Goal: Task Accomplishment & Management: Manage account settings

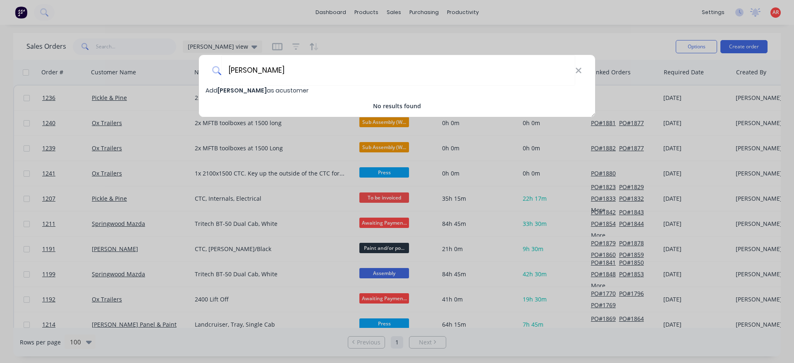
type input "[PERSON_NAME]"
click at [228, 88] on span "[PERSON_NAME]" at bounding box center [241, 90] width 49 height 8
select select "AU"
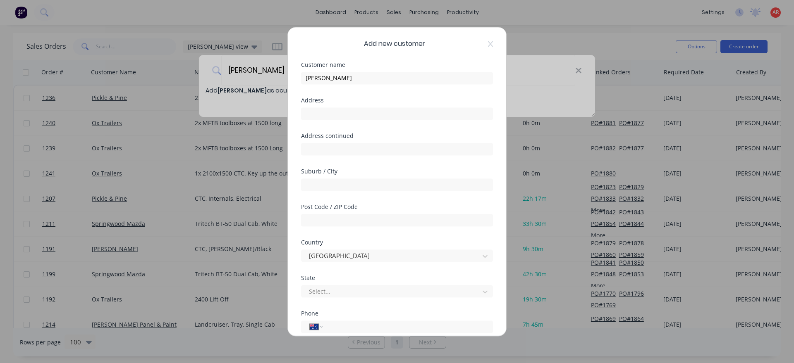
scroll to position [95, 0]
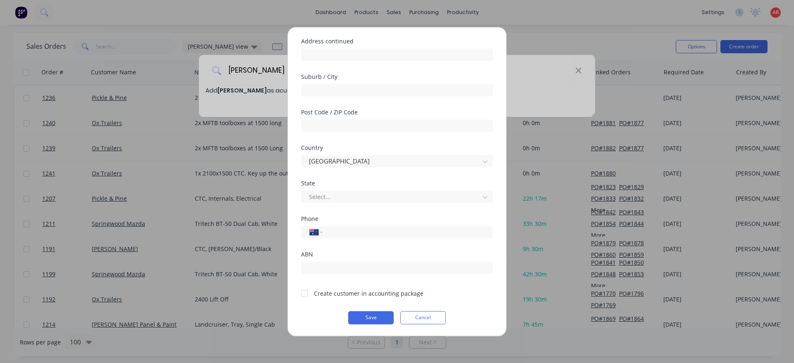
click at [303, 295] on div at bounding box center [304, 293] width 17 height 17
click at [371, 319] on button "Save" at bounding box center [370, 317] width 45 height 13
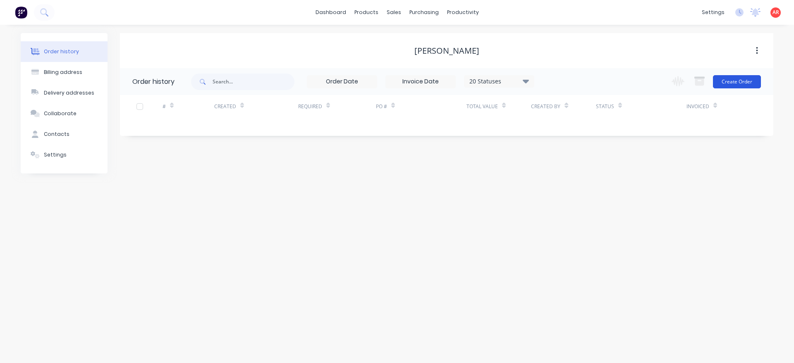
click at [735, 84] on button "Create Order" at bounding box center [737, 81] width 48 height 13
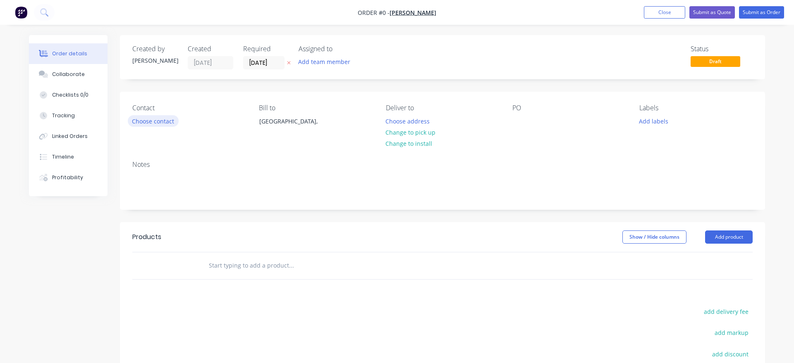
click at [168, 116] on button "Choose contact" at bounding box center [153, 120] width 51 height 11
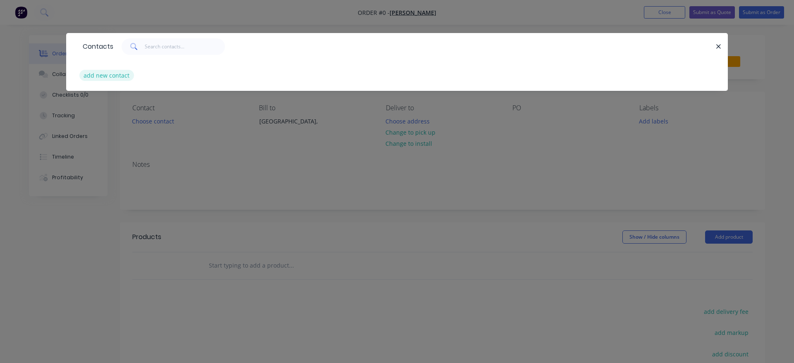
click at [114, 75] on button "add new contact" at bounding box center [106, 75] width 55 height 11
select select "AU"
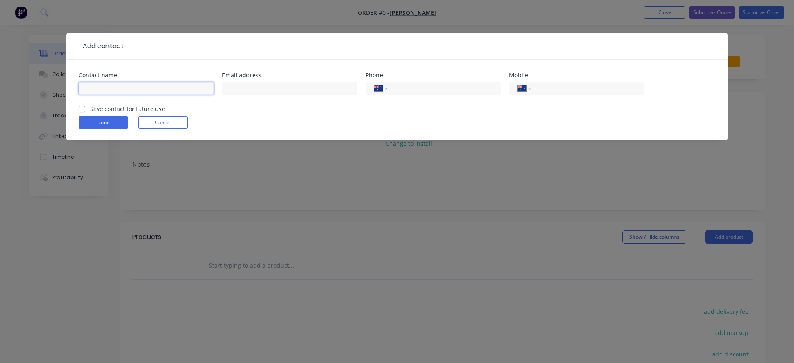
click at [109, 87] on input "text" at bounding box center [146, 88] width 135 height 12
type input "[PERSON_NAME]"
click at [90, 108] on label "Save contact for future use" at bounding box center [127, 109] width 75 height 9
click at [81, 108] on input "Save contact for future use" at bounding box center [82, 109] width 7 height 8
checkbox input "true"
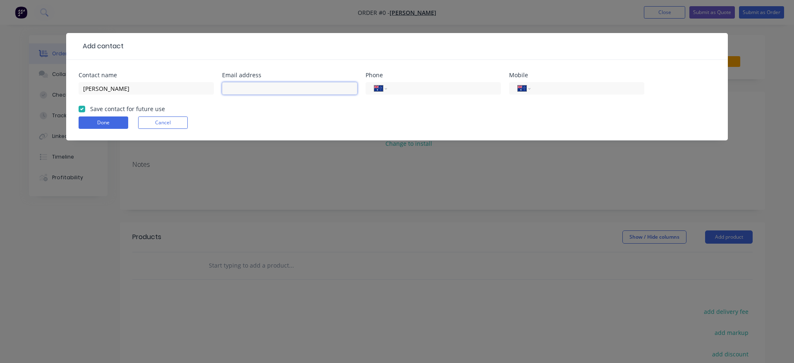
click at [270, 87] on input "text" at bounding box center [289, 88] width 135 height 12
type input "[EMAIL_ADDRESS][DOMAIN_NAME]"
click at [568, 90] on input "tel" at bounding box center [585, 89] width 99 height 10
type input "0488 000 264"
click at [456, 115] on form "Contact name [PERSON_NAME] Email address [EMAIL_ADDRESS][DOMAIN_NAME] Phone Int…" at bounding box center [397, 106] width 637 height 68
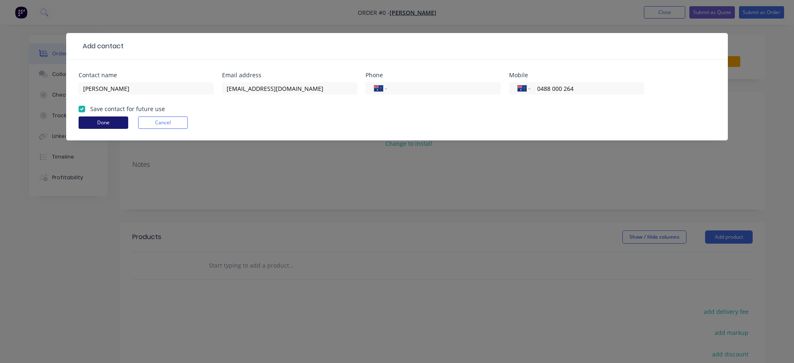
click at [111, 124] on button "Done" at bounding box center [104, 123] width 50 height 12
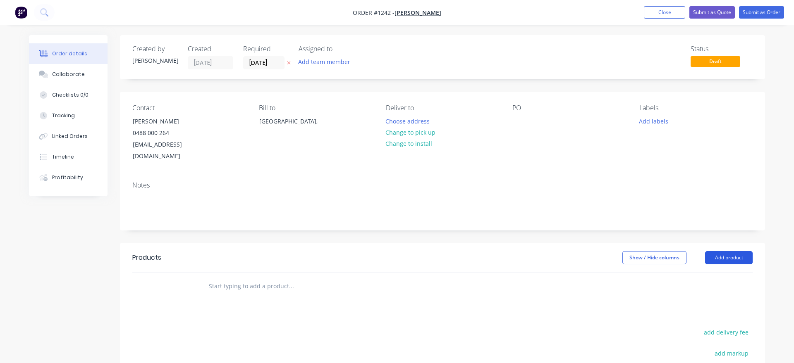
click at [720, 251] on button "Add product" at bounding box center [729, 257] width 48 height 13
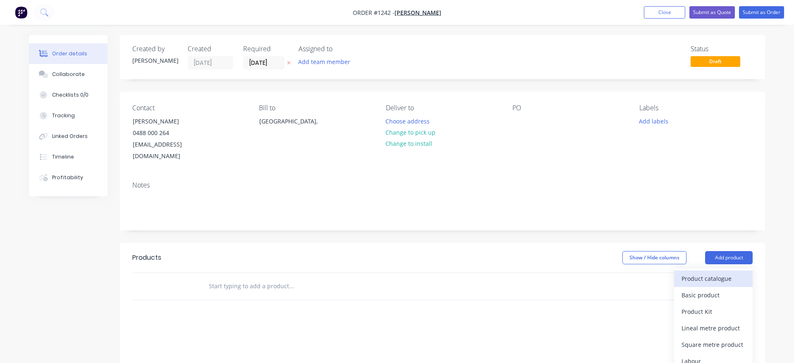
click at [702, 273] on div "Product catalogue" at bounding box center [713, 279] width 64 height 12
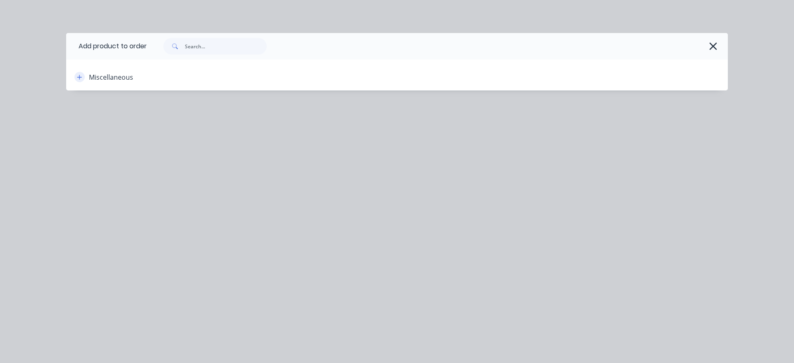
click at [81, 79] on icon "button" at bounding box center [79, 77] width 5 height 6
click at [708, 54] on div at bounding box center [433, 46] width 573 height 17
click at [711, 50] on icon "button" at bounding box center [713, 47] width 9 height 12
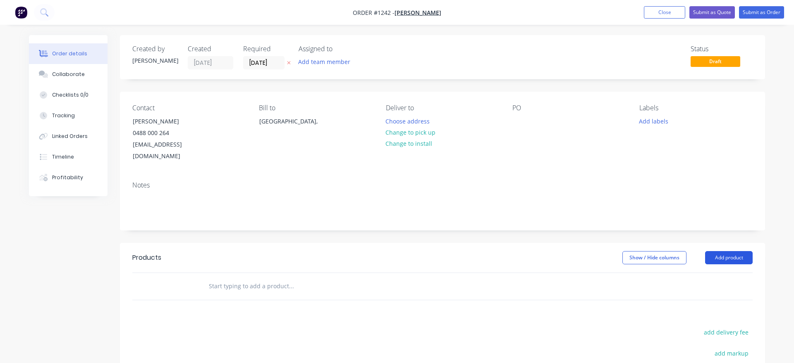
click at [736, 251] on button "Add product" at bounding box center [729, 257] width 48 height 13
click at [717, 269] on div "Product catalogue Basic product Product Kit Lineal metre product Square metre p…" at bounding box center [713, 345] width 79 height 153
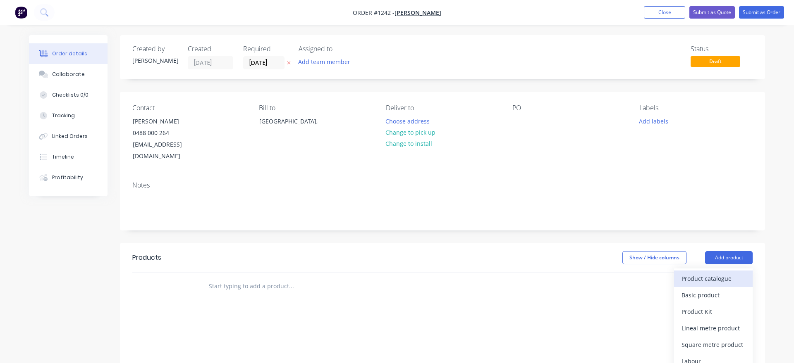
click at [716, 271] on button "Product catalogue" at bounding box center [713, 279] width 79 height 17
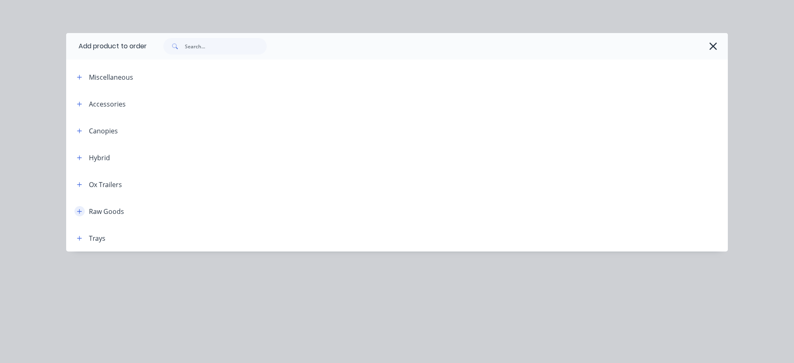
click at [80, 214] on icon "button" at bounding box center [79, 212] width 5 height 6
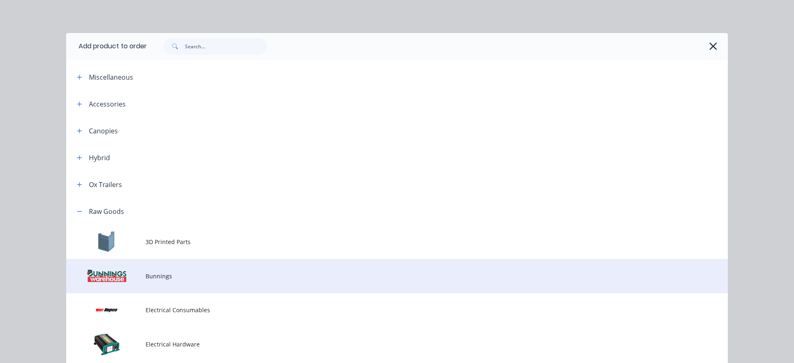
scroll to position [189, 0]
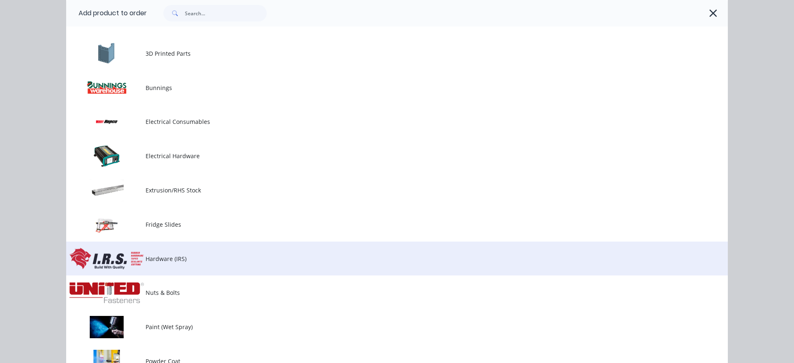
click at [179, 265] on td "Hardware (IRS)" at bounding box center [437, 259] width 582 height 34
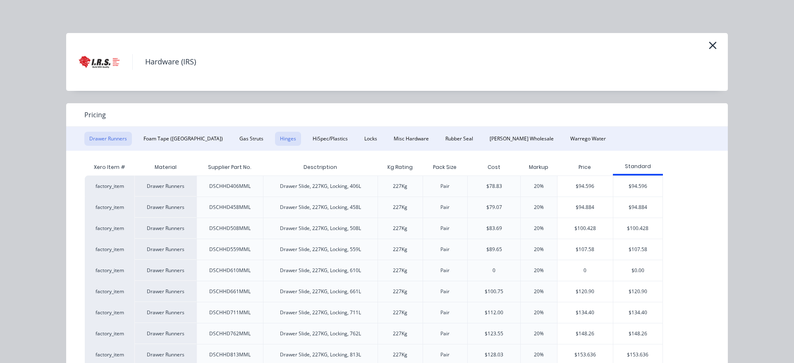
click at [275, 141] on button "Hinges" at bounding box center [288, 139] width 26 height 14
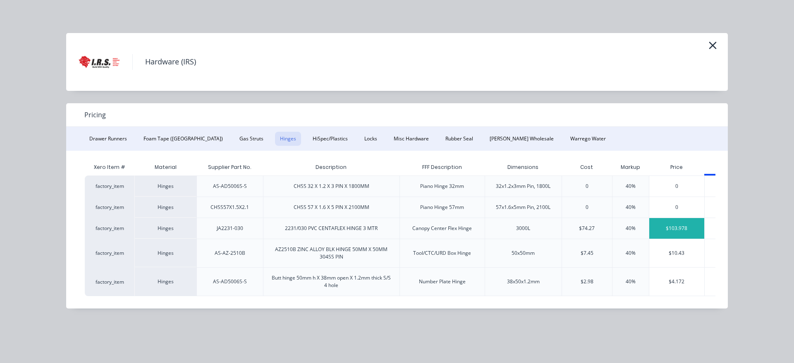
click at [687, 229] on div "$103.978" at bounding box center [676, 228] width 55 height 21
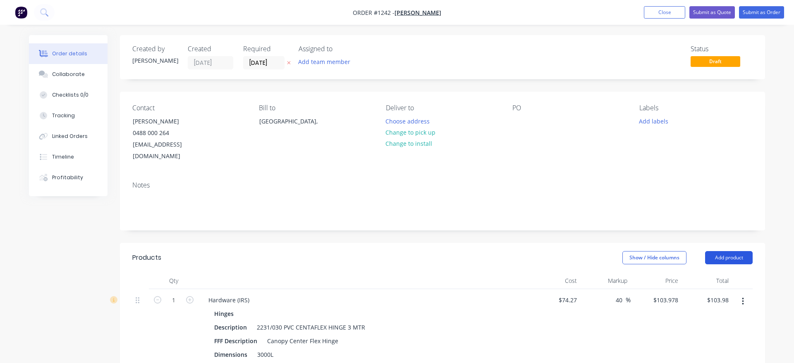
click at [733, 251] on button "Add product" at bounding box center [729, 257] width 48 height 13
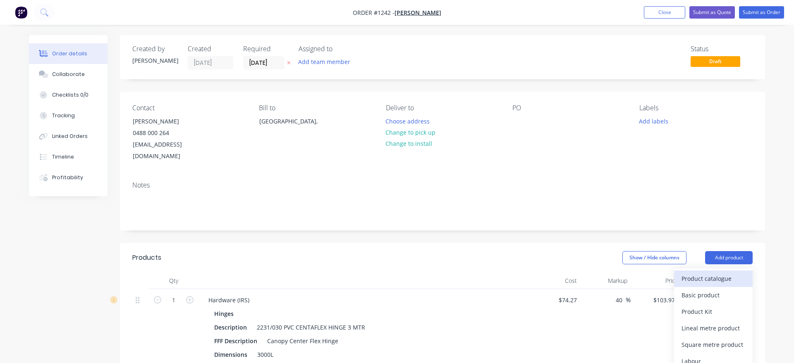
click at [725, 271] on button "Product catalogue" at bounding box center [713, 279] width 79 height 17
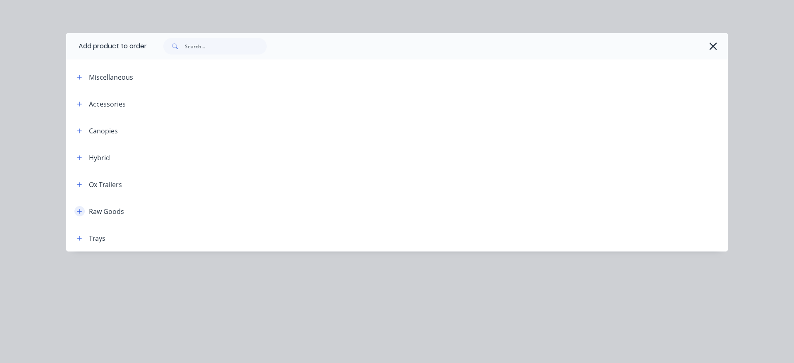
click at [77, 212] on button "button" at bounding box center [79, 211] width 10 height 10
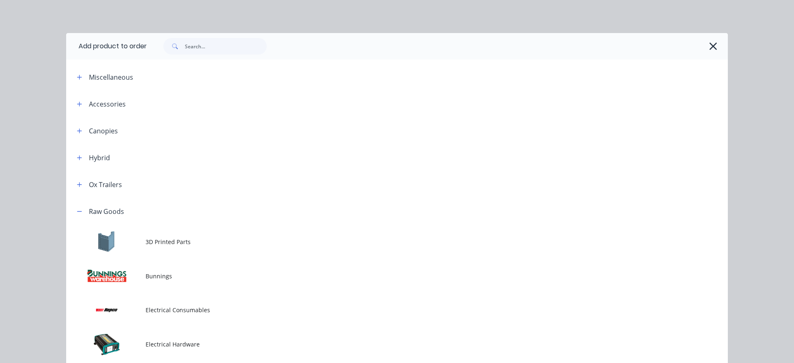
scroll to position [141, 0]
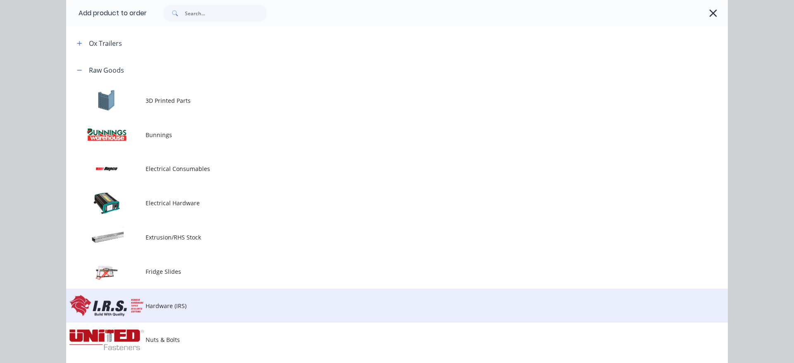
click at [173, 303] on span "Hardware (IRS)" at bounding box center [378, 306] width 465 height 9
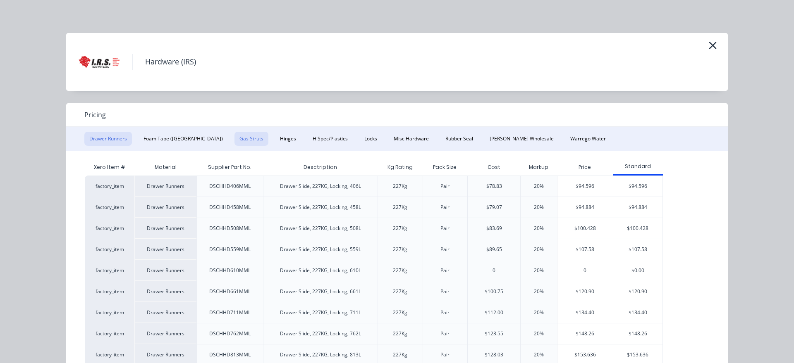
click at [234, 139] on button "Gas Struts" at bounding box center [251, 139] width 34 height 14
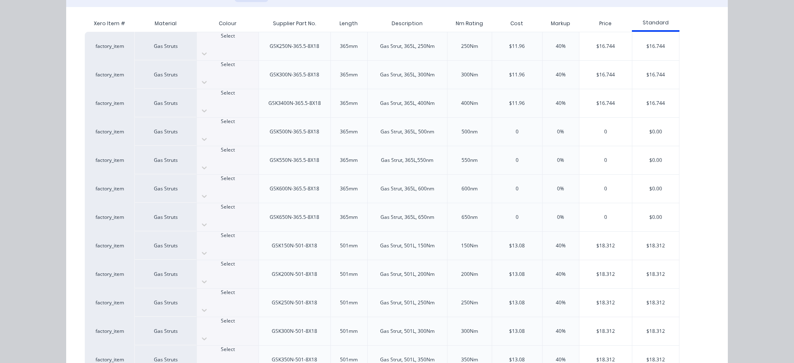
scroll to position [153, 0]
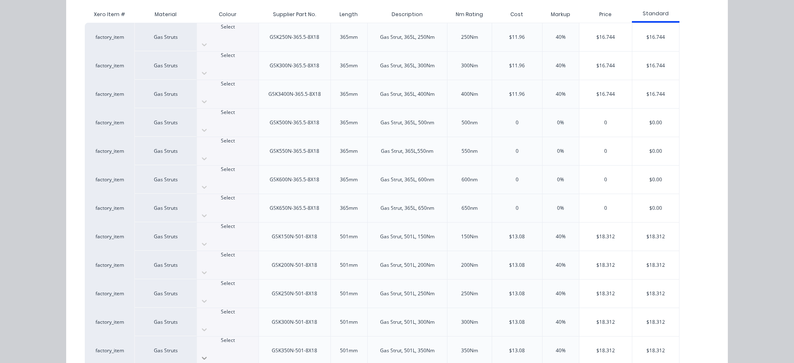
click at [208, 354] on icon at bounding box center [204, 358] width 8 height 8
click at [656, 337] on div "$18.312" at bounding box center [655, 351] width 47 height 28
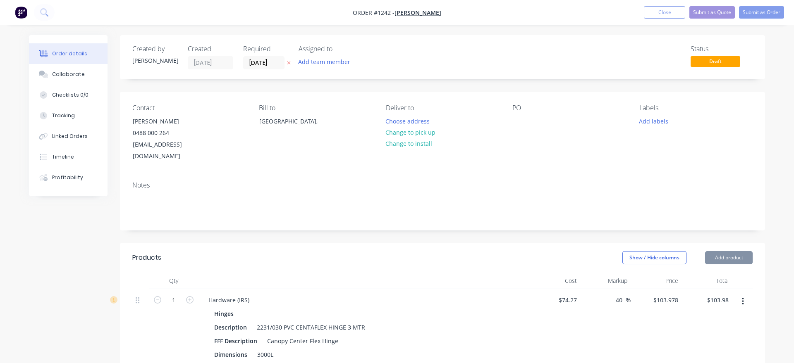
type input "$13.08"
type input "40"
type input "$18.312"
type input "$18.31"
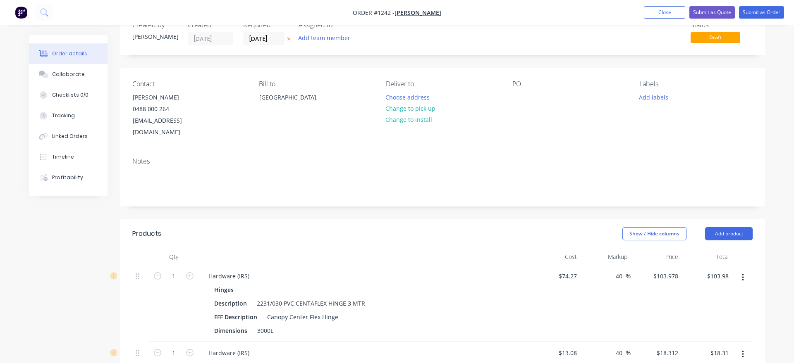
scroll to position [126, 0]
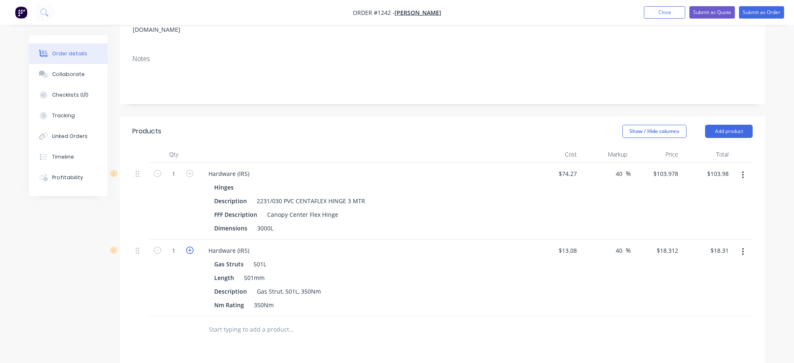
click at [191, 247] on icon "button" at bounding box center [189, 250] width 7 height 7
type input "2"
type input "$36.62"
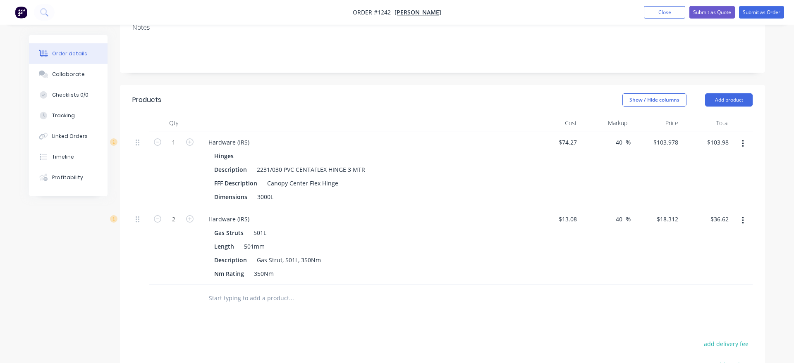
scroll to position [211, 0]
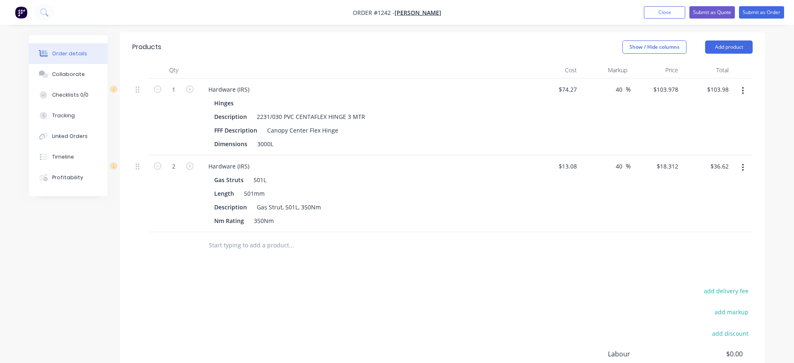
click at [250, 237] on input "text" at bounding box center [290, 245] width 165 height 17
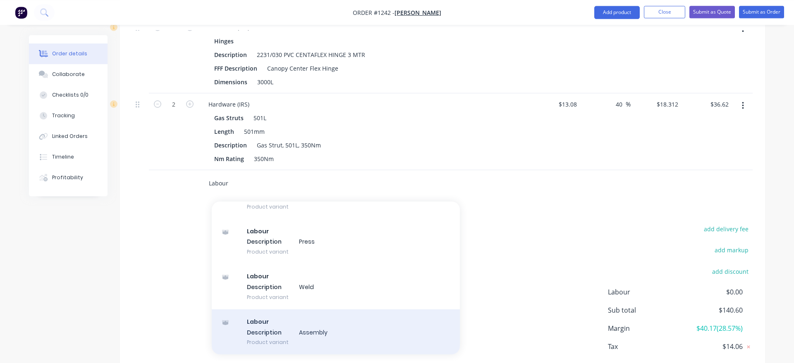
scroll to position [295, 0]
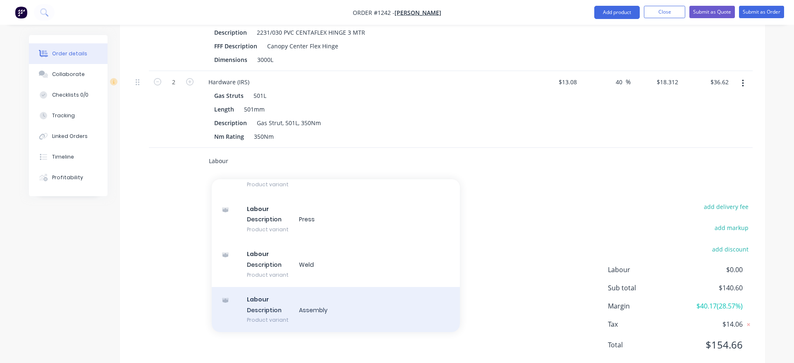
type input "Labour"
click at [335, 310] on div "Labour Description Assembly Product variant" at bounding box center [336, 309] width 248 height 45
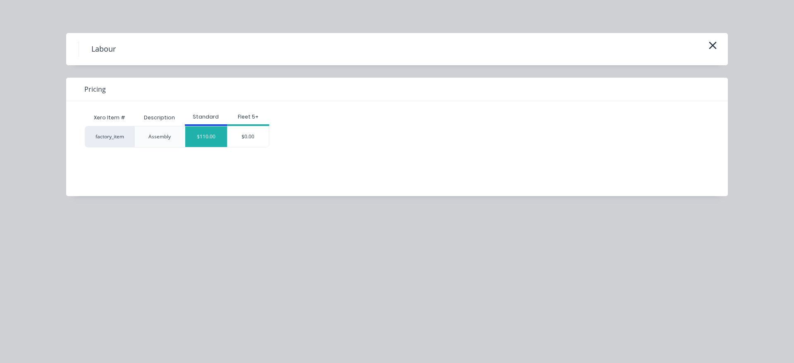
click at [203, 141] on div "$110.00" at bounding box center [206, 136] width 42 height 21
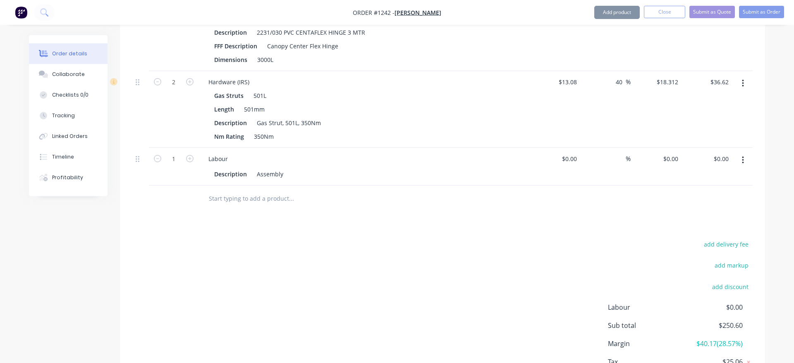
type input "$110.00"
click at [185, 154] on button "button" at bounding box center [189, 158] width 11 height 9
type input "2"
type input "$220.00"
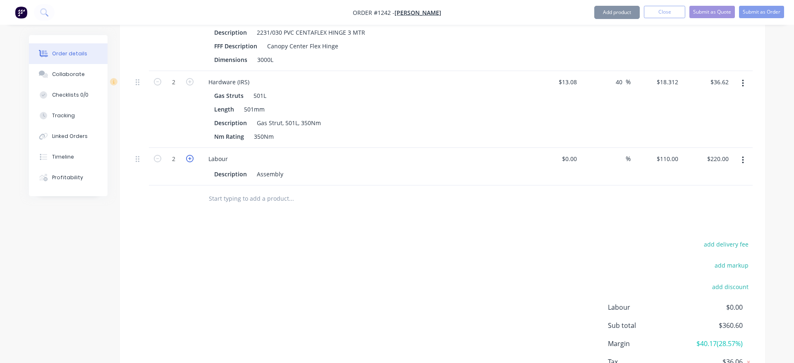
click at [190, 155] on icon "button" at bounding box center [189, 158] width 7 height 7
type input "3"
type input "$330.00"
click at [156, 155] on icon "button" at bounding box center [157, 158] width 7 height 7
type input "2"
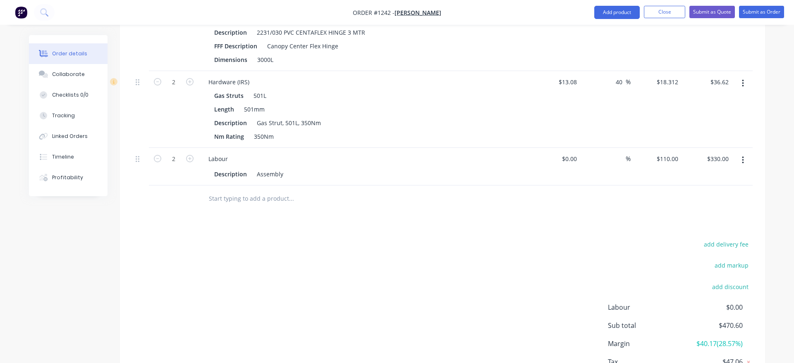
type input "$220.00"
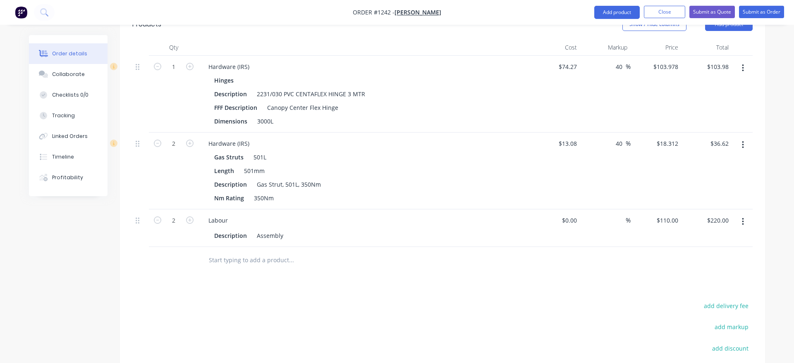
scroll to position [211, 0]
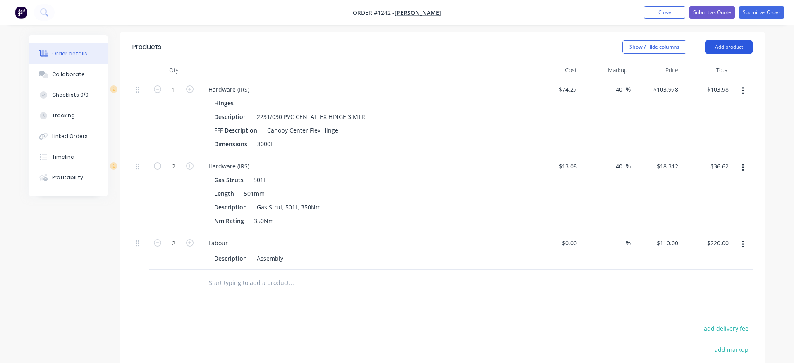
click at [740, 41] on button "Add product" at bounding box center [729, 47] width 48 height 13
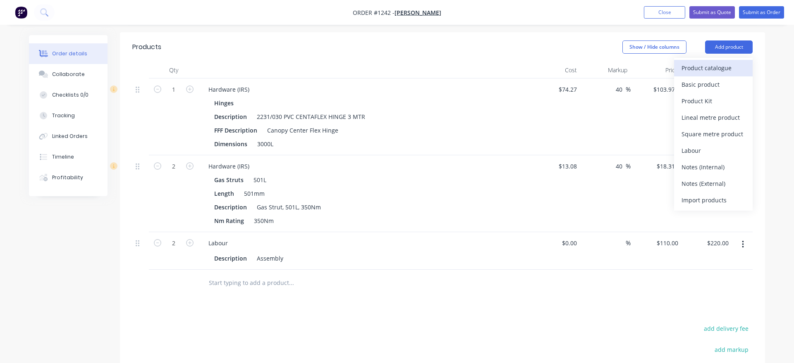
click at [726, 62] on div "Product catalogue" at bounding box center [713, 68] width 64 height 12
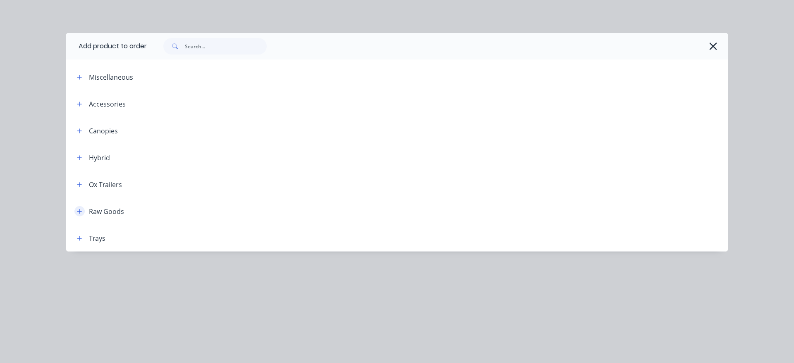
click at [76, 212] on button "button" at bounding box center [79, 211] width 10 height 10
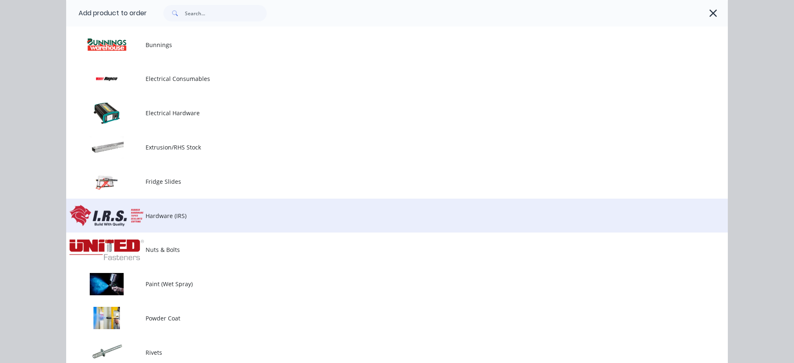
scroll to position [236, 0]
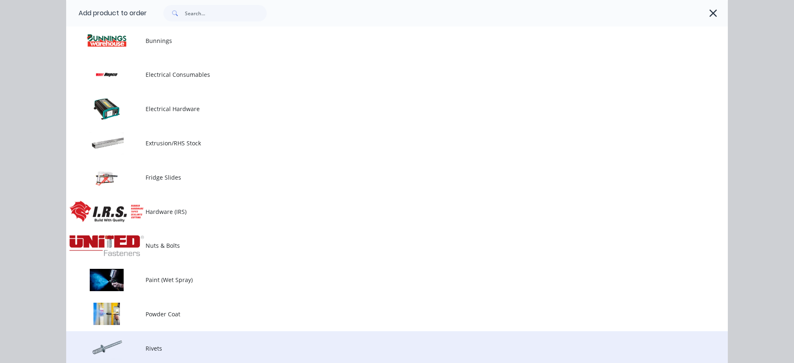
click at [191, 343] on td "Rivets" at bounding box center [437, 349] width 582 height 34
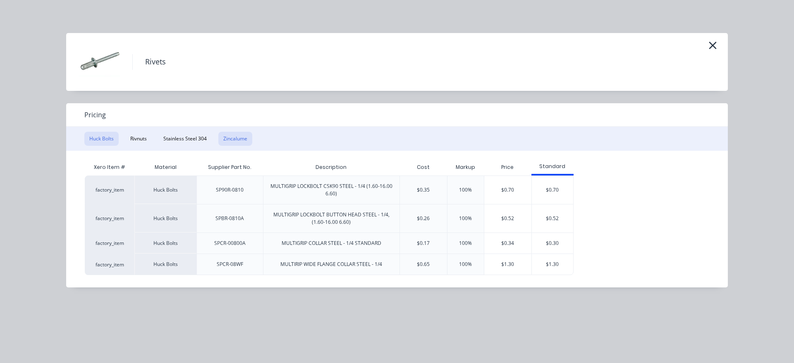
click at [248, 143] on button "Zincalume" at bounding box center [235, 139] width 34 height 14
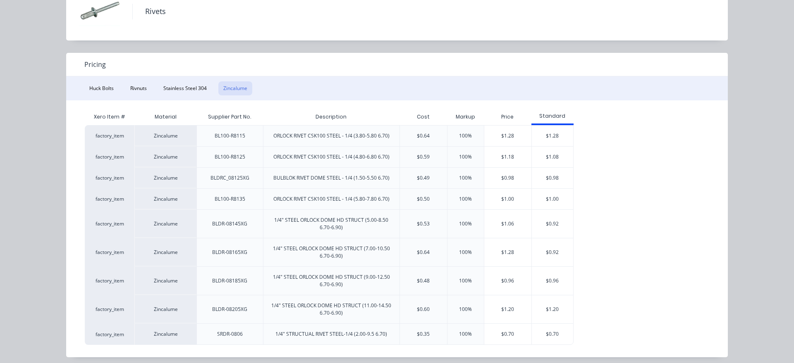
scroll to position [56, 0]
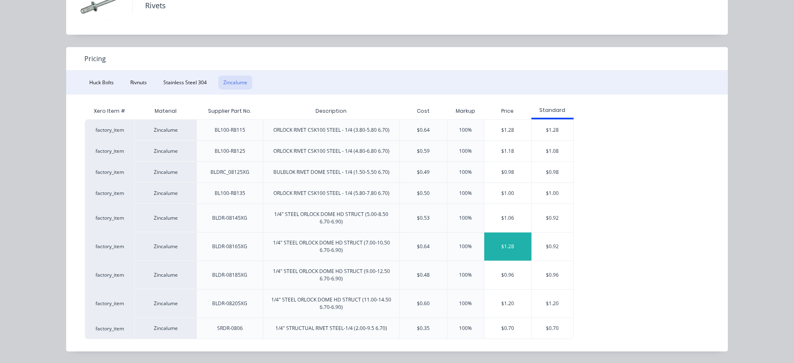
click at [515, 251] on div "$1.28" at bounding box center [507, 247] width 47 height 28
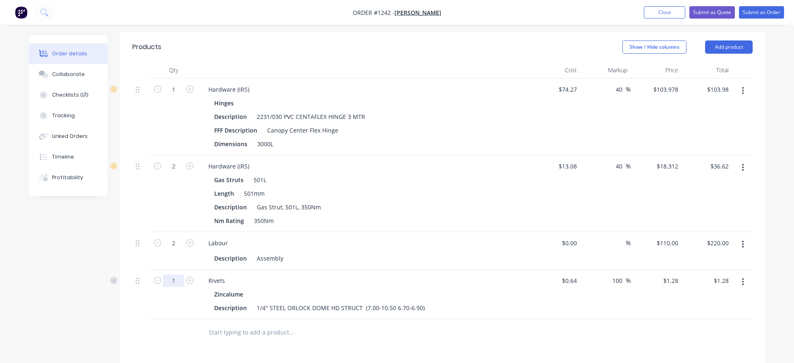
click at [179, 275] on input "1" at bounding box center [173, 281] width 21 height 12
type input "12"
type input "$15.36"
click at [102, 303] on div "Created by [PERSON_NAME] Created [DATE] Required [DATE] Assigned to Add team me…" at bounding box center [397, 190] width 736 height 733
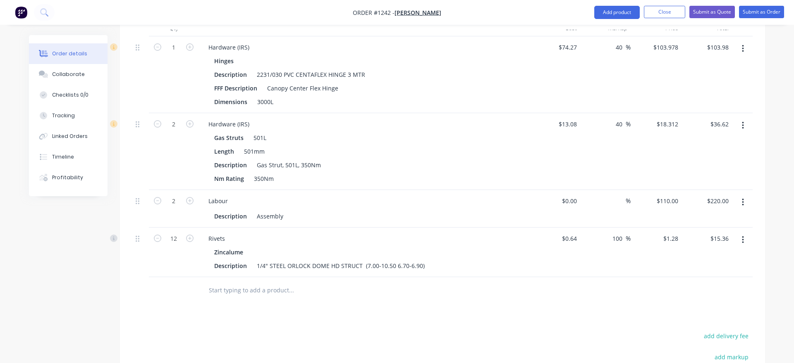
scroll to position [393, 0]
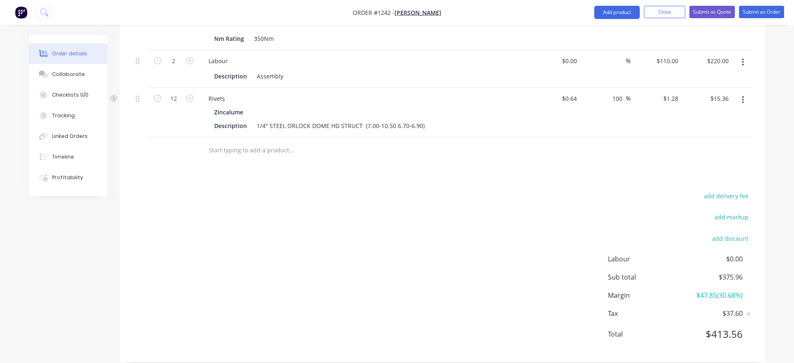
click at [728, 327] on span "$413.56" at bounding box center [711, 334] width 61 height 15
click at [739, 272] on span "$375.96" at bounding box center [711, 277] width 61 height 10
click at [736, 309] on span "$37.60" at bounding box center [711, 314] width 61 height 10
click at [737, 233] on button "add discount" at bounding box center [729, 238] width 45 height 11
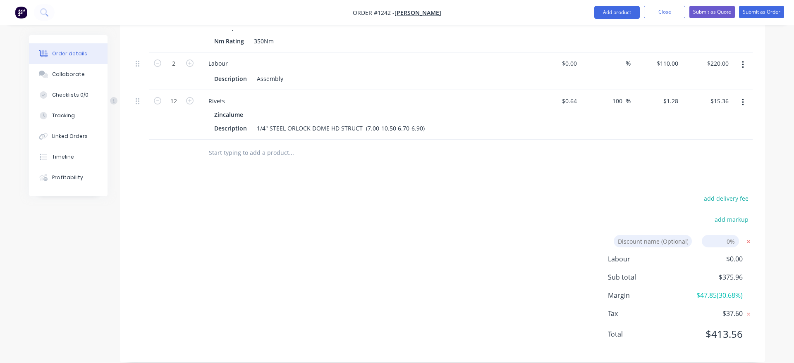
click at [748, 238] on icon at bounding box center [748, 242] width 8 height 8
click at [742, 98] on icon "button" at bounding box center [743, 102] width 2 height 9
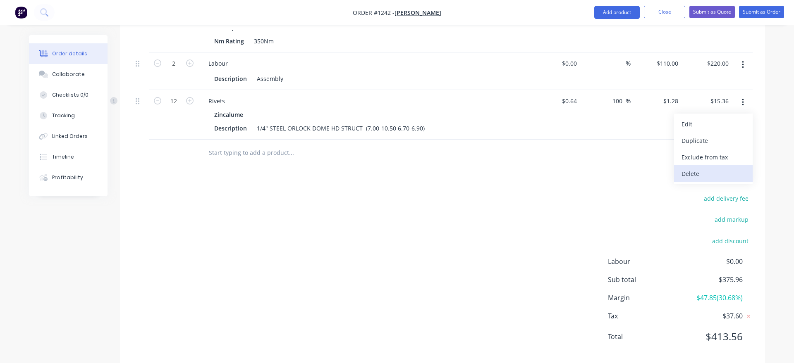
click at [702, 168] on div "Delete" at bounding box center [713, 174] width 64 height 12
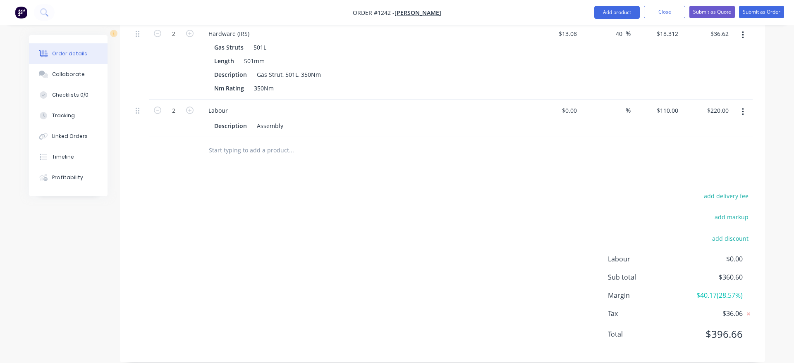
click at [239, 143] on input "text" at bounding box center [290, 150] width 165 height 17
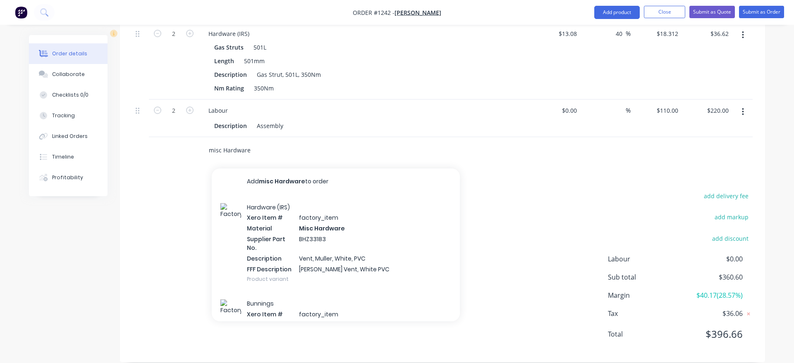
click at [214, 142] on input "misc Hardware" at bounding box center [290, 150] width 165 height 17
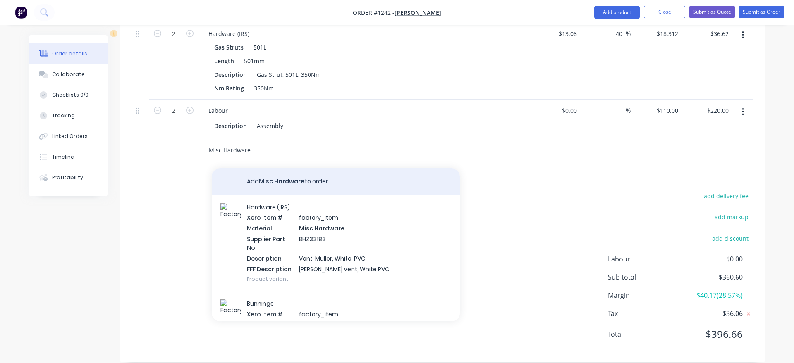
type input "Misc Hardware"
click at [270, 169] on button "Add Misc Hardware to order" at bounding box center [336, 182] width 248 height 26
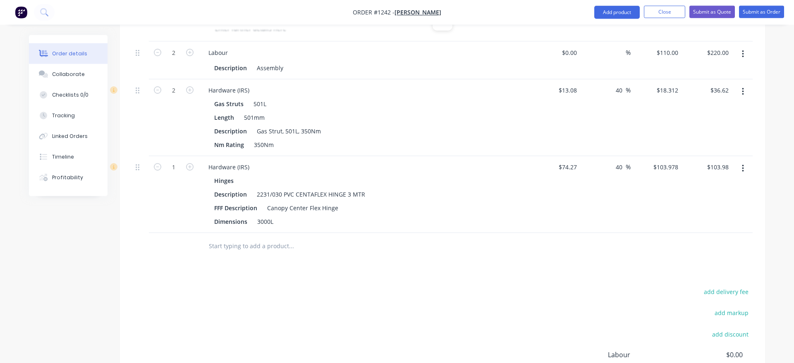
scroll to position [297, 0]
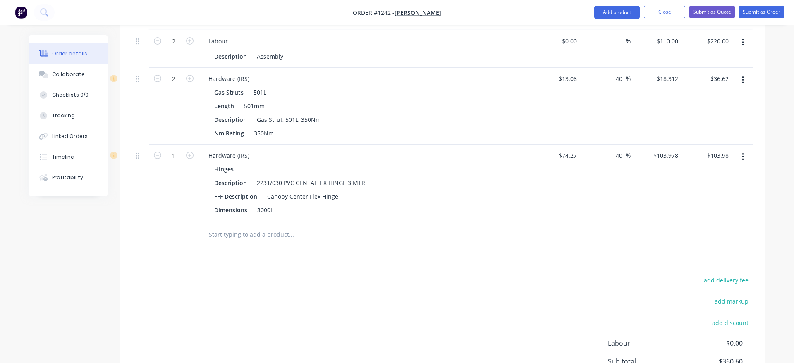
click at [227, 229] on input "text" at bounding box center [290, 235] width 165 height 17
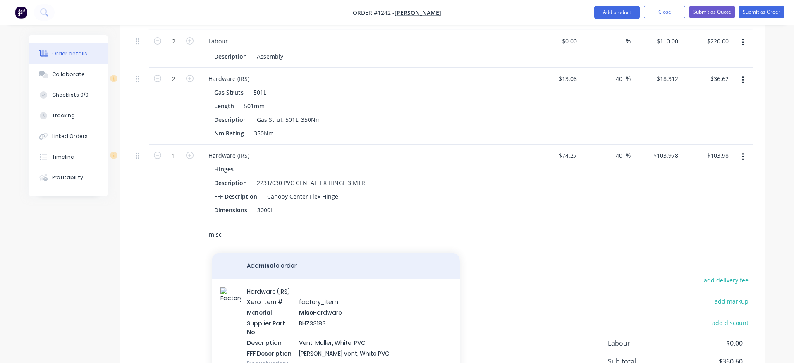
type input "misc"
click at [269, 254] on button "Add misc to order" at bounding box center [336, 266] width 248 height 26
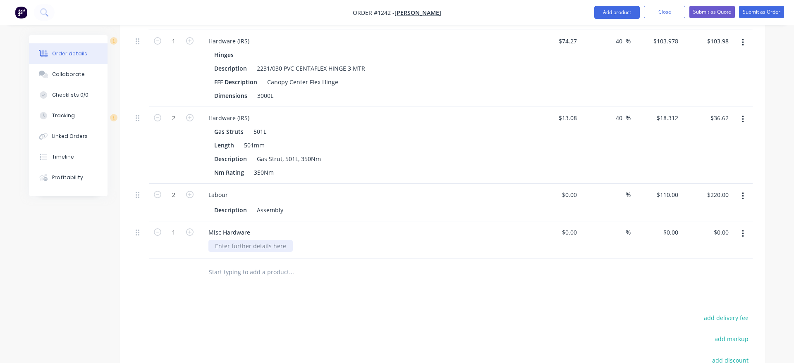
click at [248, 240] on div at bounding box center [250, 246] width 84 height 12
click at [730, 227] on input "0.00" at bounding box center [722, 233] width 19 height 12
type input "$23.34"
click at [666, 295] on div "Products Show / Hide columns Add product Qty Cost Markup Price Total 1 misc $0.…" at bounding box center [442, 215] width 645 height 538
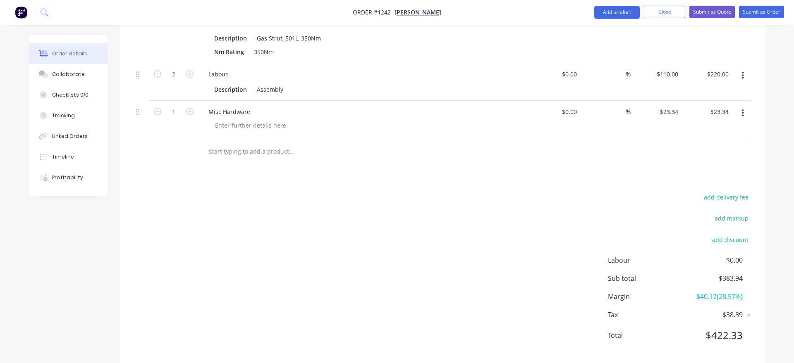
scroll to position [419, 0]
click at [728, 105] on input "23.34" at bounding box center [722, 111] width 19 height 12
click at [730, 105] on input "23.34" at bounding box center [722, 111] width 19 height 12
click at [728, 105] on input "23.34" at bounding box center [722, 111] width 19 height 12
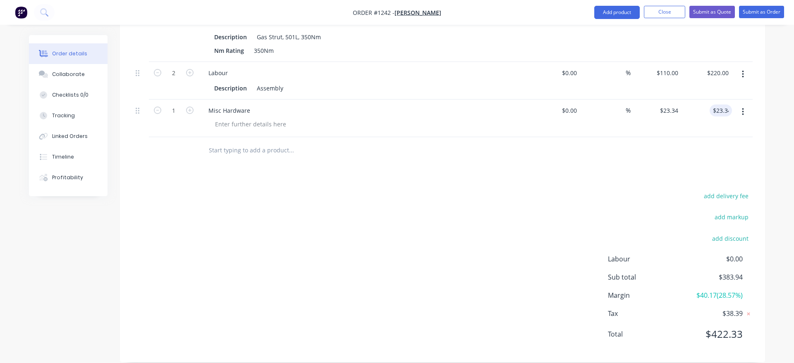
click at [702, 158] on div "Products Show / Hide columns Add product Qty Cost Markup Price Total 1 misc $0.…" at bounding box center [442, 93] width 645 height 538
click at [732, 100] on div at bounding box center [742, 119] width 21 height 38
click at [731, 105] on div "23.34 23.34" at bounding box center [722, 111] width 19 height 12
click at [729, 105] on input "23.34" at bounding box center [722, 111] width 19 height 12
type input "$23.00"
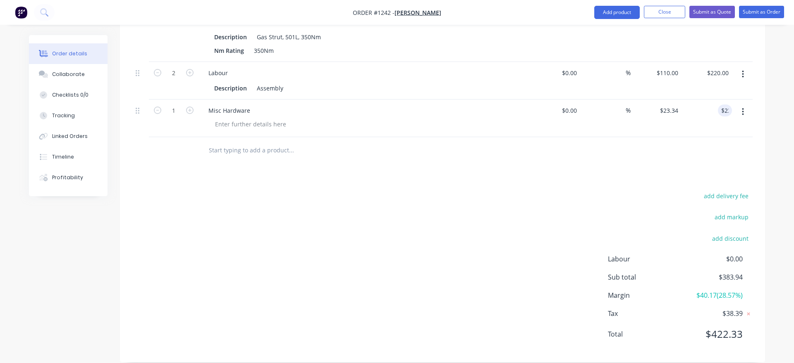
type input "$23.00"
click at [715, 154] on div "Products Show / Hide columns Add product Qty Cost Markup Price Total 1 misc $0.…" at bounding box center [442, 93] width 645 height 538
click at [730, 105] on input "23.00" at bounding box center [720, 111] width 22 height 12
type input "$23.20"
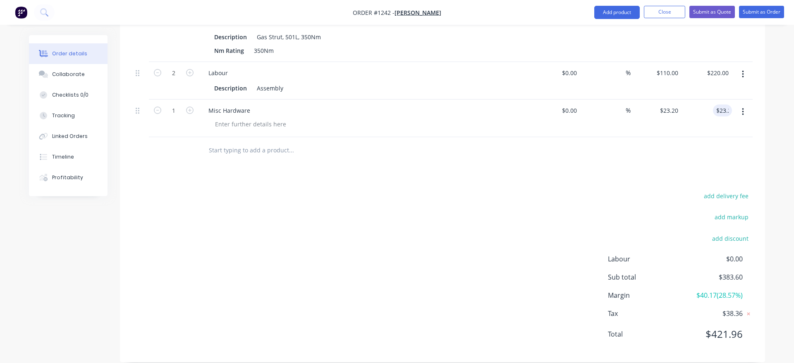
click at [706, 140] on div at bounding box center [442, 150] width 620 height 27
click at [729, 105] on input "23.20" at bounding box center [720, 111] width 22 height 12
click at [729, 105] on input "23.20" at bounding box center [722, 111] width 19 height 12
type input "23.15"
type input "$23.15"
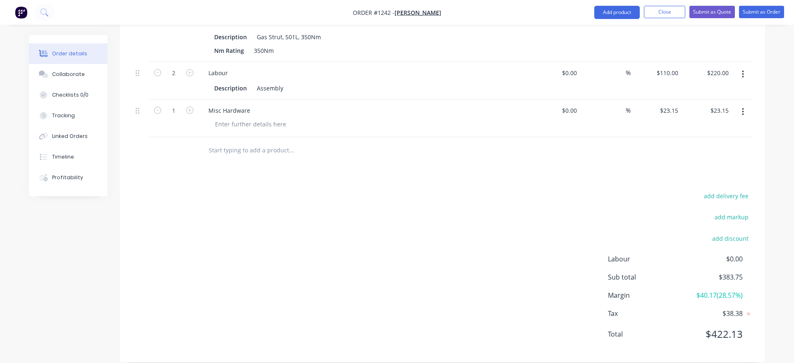
click at [730, 137] on div at bounding box center [442, 150] width 620 height 27
click at [728, 105] on input "23.15" at bounding box center [720, 111] width 22 height 12
type input "$23.10"
click at [723, 143] on div at bounding box center [442, 150] width 620 height 27
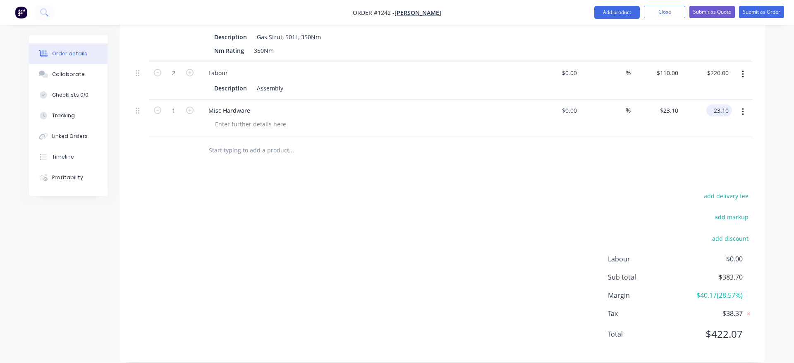
click at [728, 105] on input "23.10" at bounding box center [720, 111] width 22 height 12
type input "$23.05"
click at [718, 141] on div at bounding box center [442, 150] width 620 height 27
click at [729, 105] on input "23.05" at bounding box center [722, 111] width 19 height 12
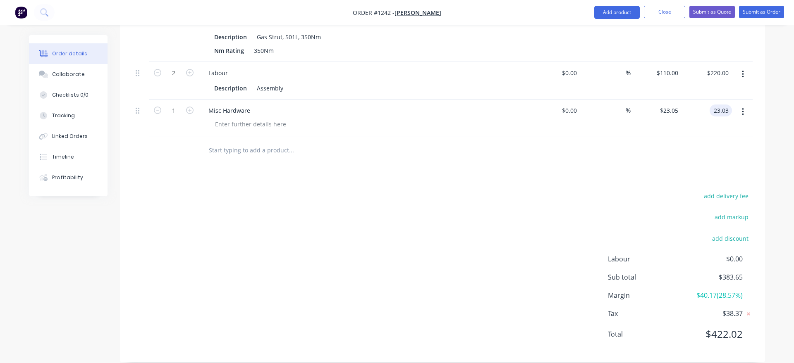
type input "$23.03"
click at [728, 154] on div "Products Show / Hide columns Add product Qty Cost Markup Price Total 1 misc $0.…" at bounding box center [442, 93] width 645 height 538
click at [728, 105] on input "23.03" at bounding box center [720, 111] width 22 height 12
type input "$23.04"
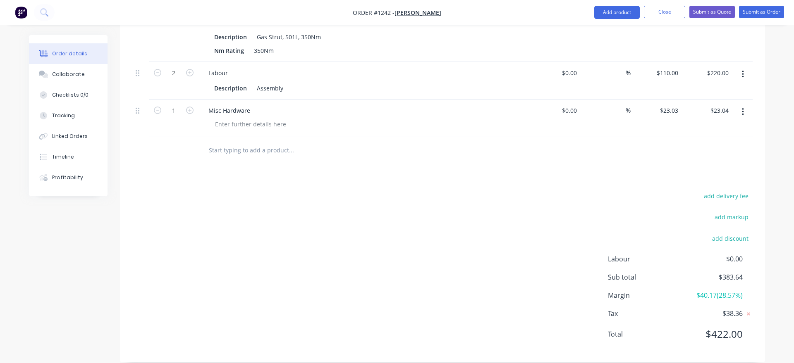
type input "$23.04"
click at [721, 137] on div at bounding box center [442, 150] width 620 height 27
click at [231, 118] on div at bounding box center [250, 124] width 84 height 12
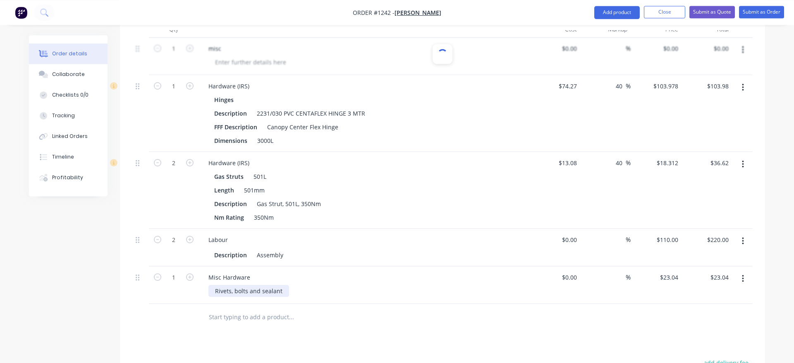
scroll to position [250, 0]
click at [763, 17] on button "Submit as Order" at bounding box center [761, 12] width 45 height 12
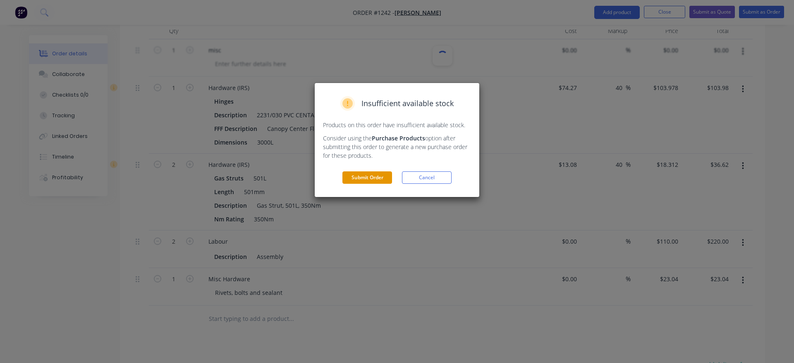
click at [377, 179] on button "Submit Order" at bounding box center [367, 178] width 50 height 12
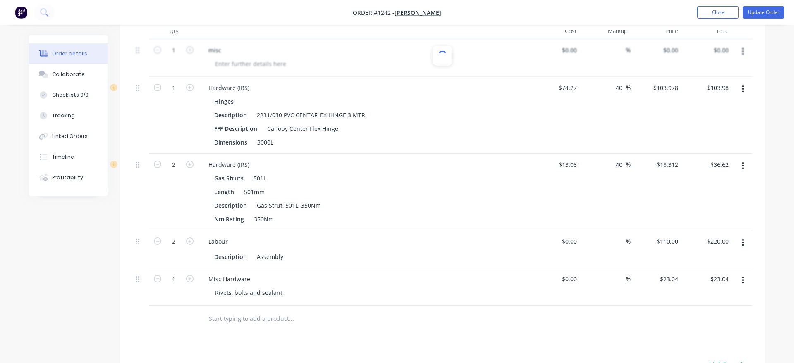
scroll to position [0, 0]
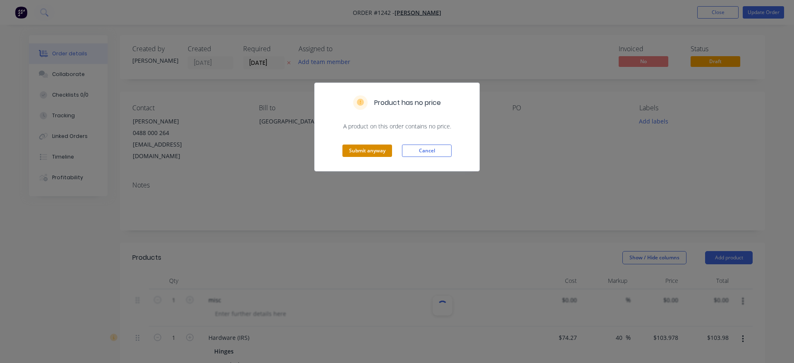
click at [369, 155] on button "Submit anyway" at bounding box center [367, 151] width 50 height 12
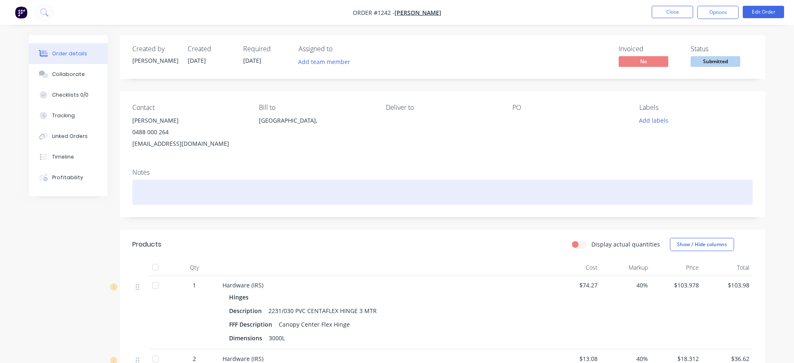
click at [148, 193] on div at bounding box center [442, 192] width 620 height 25
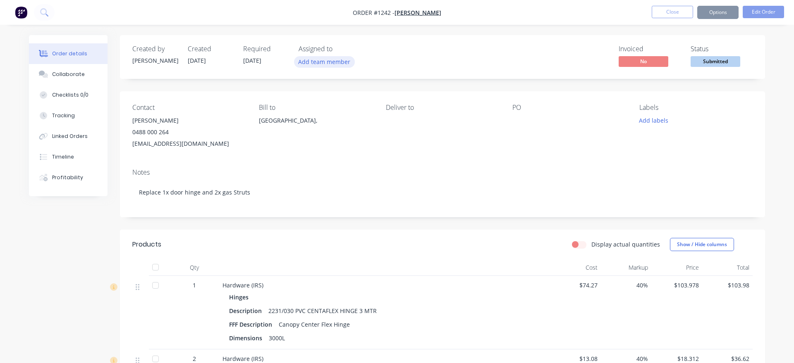
drag, startPoint x: 320, startPoint y: 67, endPoint x: 321, endPoint y: 61, distance: 6.3
click at [320, 67] on button "Add team member" at bounding box center [324, 61] width 61 height 11
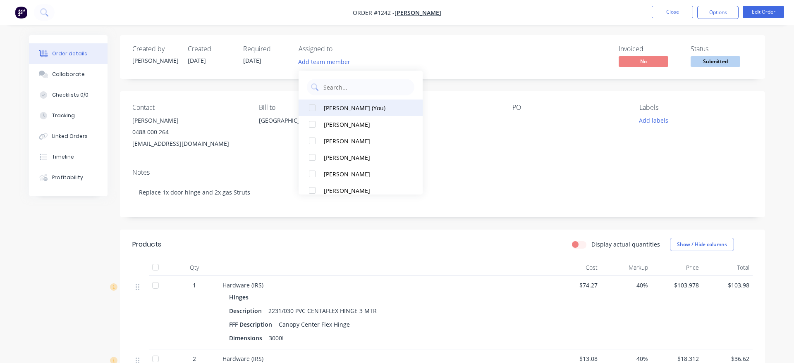
click at [340, 107] on div "[PERSON_NAME] (You)" at bounding box center [365, 108] width 83 height 9
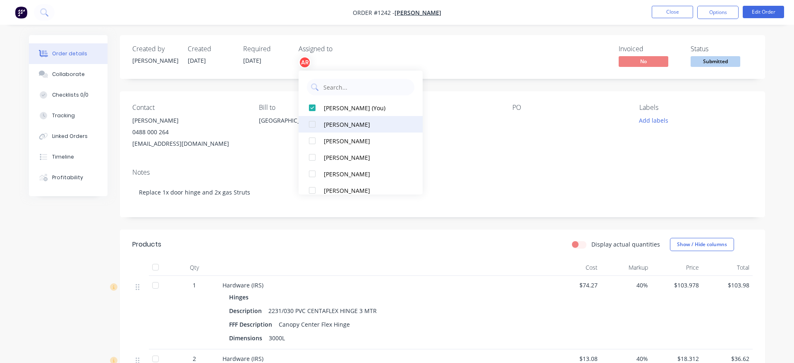
click at [340, 122] on div "[PERSON_NAME]" at bounding box center [365, 124] width 83 height 9
click at [336, 124] on div "[PERSON_NAME]" at bounding box center [365, 124] width 83 height 9
click at [483, 63] on div "Invoiced No Status Submitted" at bounding box center [566, 57] width 371 height 24
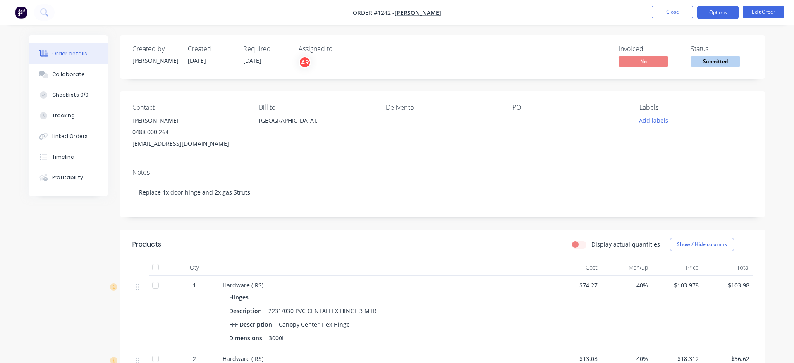
click at [721, 16] on button "Options" at bounding box center [717, 12] width 41 height 13
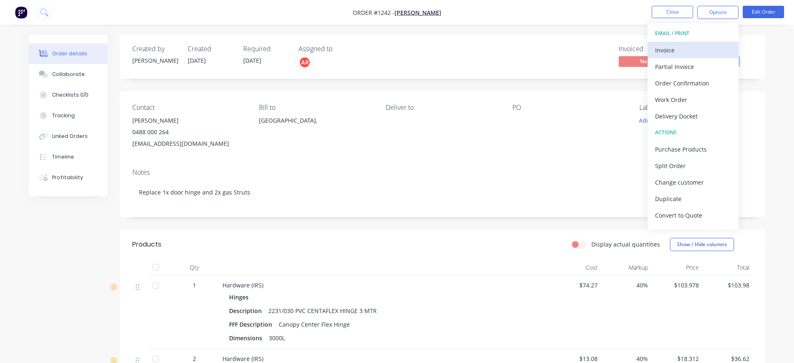
click at [706, 44] on div "Invoice" at bounding box center [693, 50] width 76 height 12
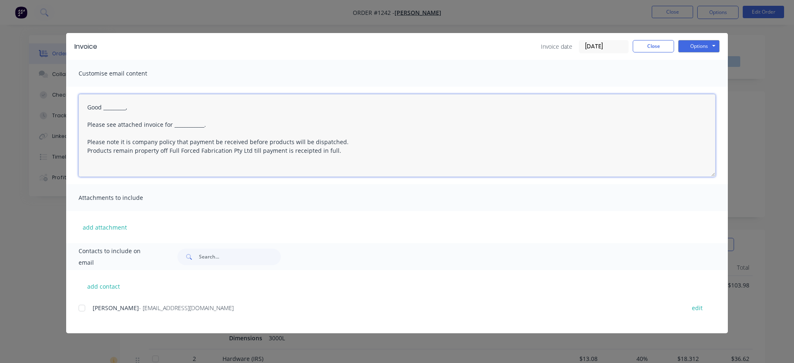
drag, startPoint x: 134, startPoint y: 107, endPoint x: 103, endPoint y: 110, distance: 30.7
click at [103, 110] on textarea "Good _________, Please see attached invoice for ____________. Please note it is…" at bounding box center [397, 135] width 637 height 83
drag, startPoint x: 206, startPoint y: 126, endPoint x: 171, endPoint y: 128, distance: 34.7
click at [171, 128] on textarea "Good morning, Please see attached invoice for ____________. Please note it is c…" at bounding box center [397, 135] width 637 height 83
click at [82, 314] on div at bounding box center [82, 308] width 17 height 17
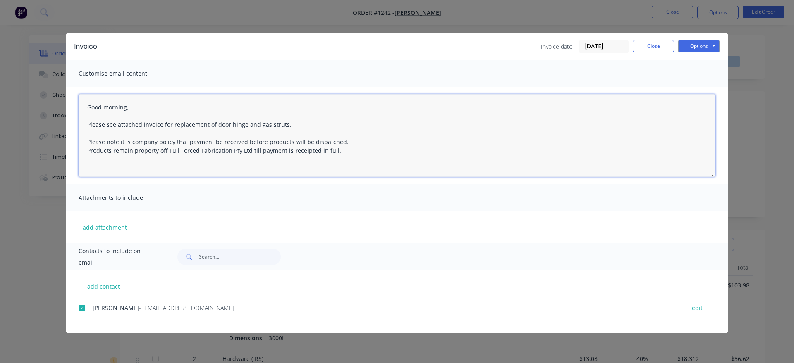
drag, startPoint x: 123, startPoint y: 109, endPoint x: 103, endPoint y: 111, distance: 20.4
click at [103, 111] on textarea "Good _________, Please see attached invoice for ____________. Please note it is…" at bounding box center [397, 135] width 637 height 83
drag, startPoint x: 212, startPoint y: 129, endPoint x: 170, endPoint y: 125, distance: 42.0
click at [170, 125] on textarea "Good morning, Please see attached invoice for ____________. Please note it is c…" at bounding box center [397, 135] width 637 height 83
type textarea "Good morning, Please see attached invoice for replacement of door hinge and gas…"
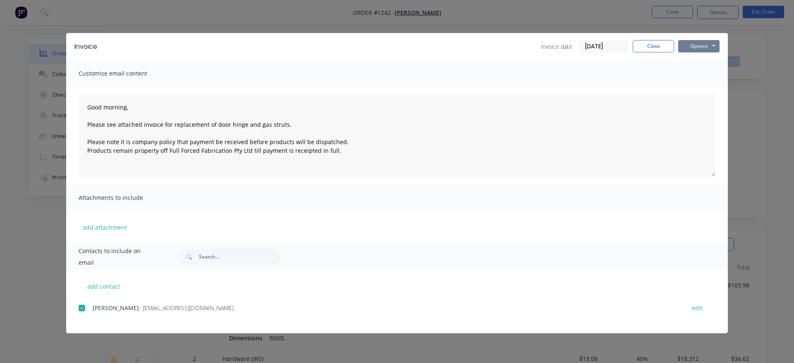
click at [697, 47] on button "Options" at bounding box center [698, 46] width 41 height 12
click at [701, 86] on button "Email" at bounding box center [704, 88] width 53 height 14
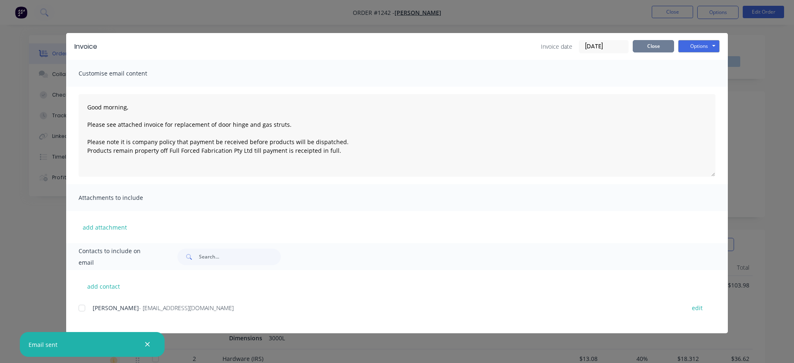
click at [652, 48] on button "Close" at bounding box center [652, 46] width 41 height 12
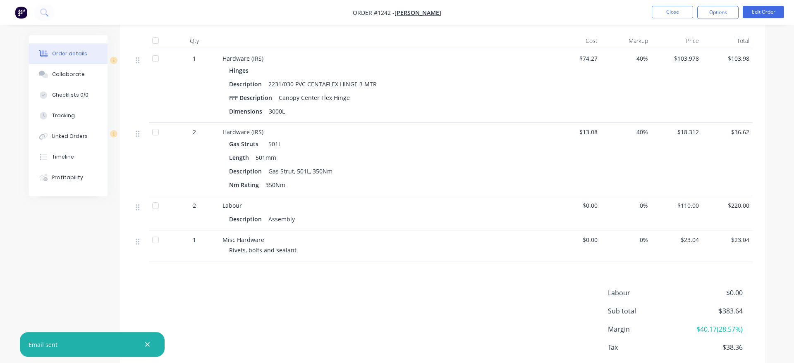
scroll to position [272, 0]
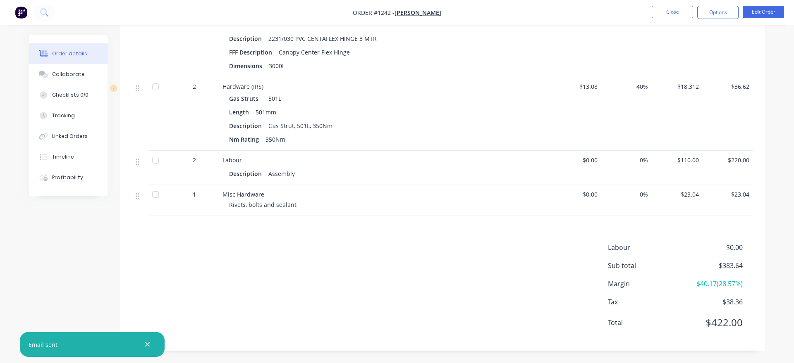
click at [149, 343] on icon "button" at bounding box center [147, 345] width 5 height 5
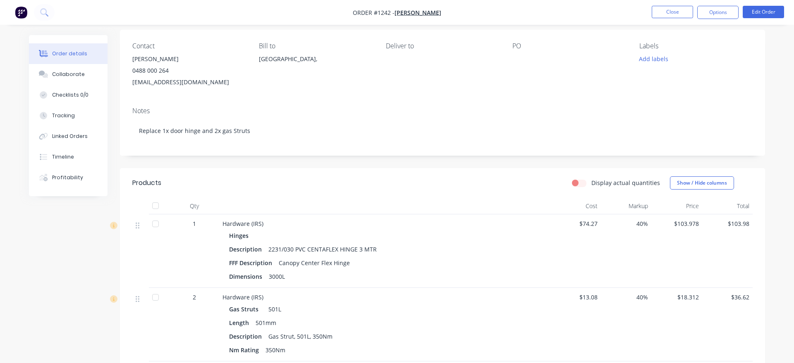
scroll to position [0, 0]
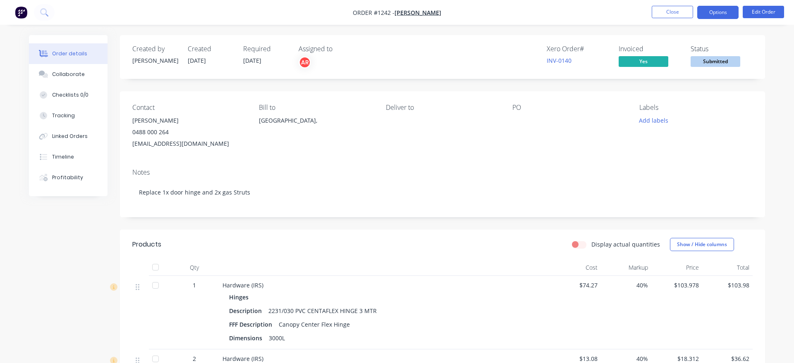
click at [726, 17] on button "Options" at bounding box center [717, 12] width 41 height 13
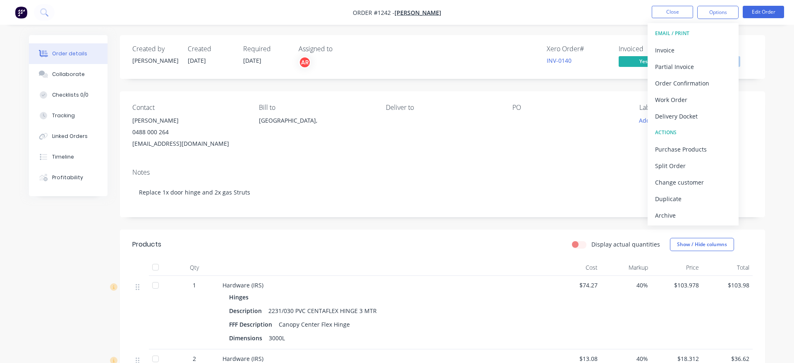
click at [763, 51] on div "Created by [PERSON_NAME] Created [DATE] Required [DATE] Assigned to AR Xero Ord…" at bounding box center [442, 57] width 645 height 44
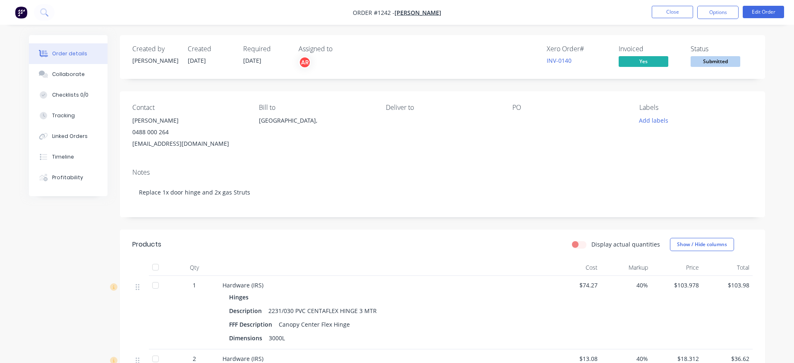
click at [735, 59] on span "Submitted" at bounding box center [715, 61] width 50 height 10
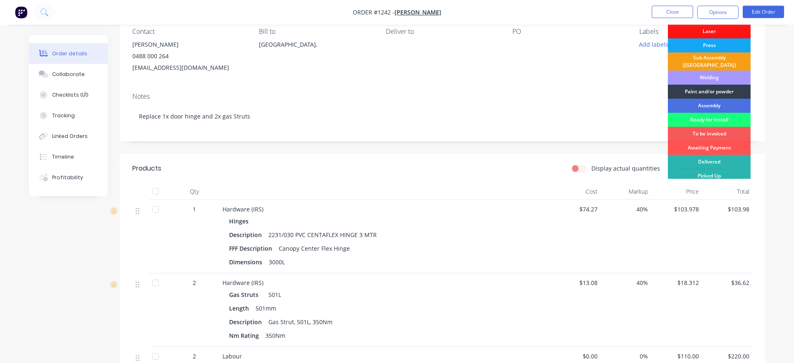
scroll to position [84, 0]
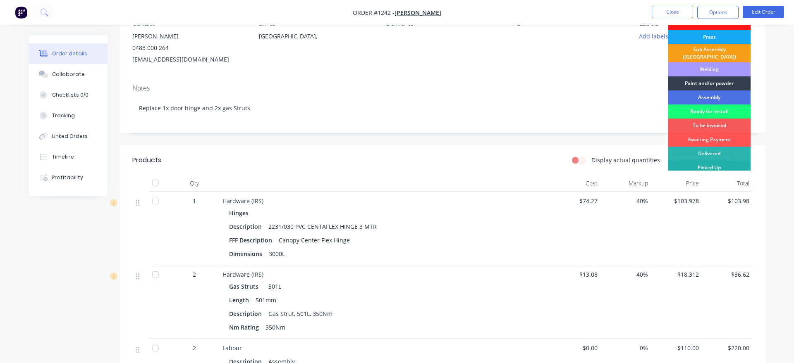
click at [713, 165] on div "Picked Up" at bounding box center [709, 168] width 83 height 14
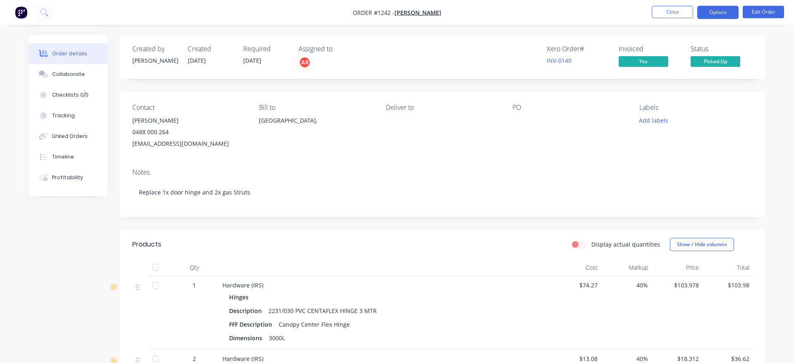
click at [723, 12] on button "Options" at bounding box center [717, 12] width 41 height 13
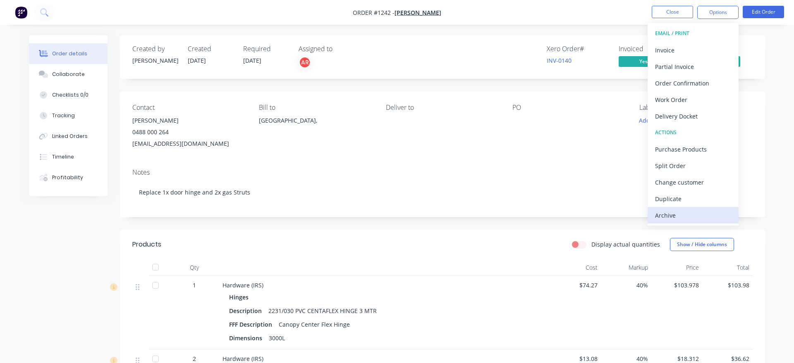
click at [675, 222] on button "Archive" at bounding box center [692, 215] width 91 height 17
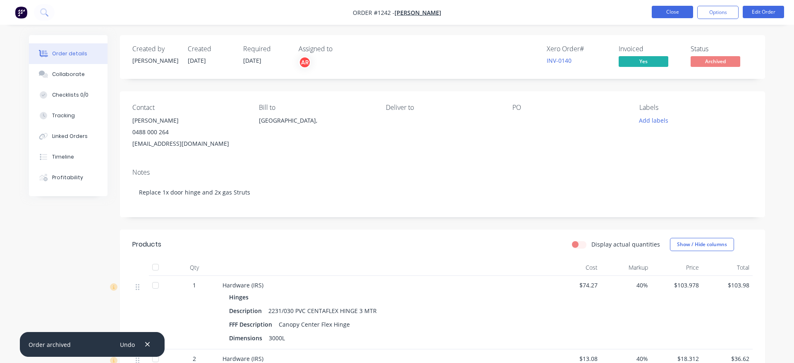
click at [668, 13] on button "Close" at bounding box center [671, 12] width 41 height 12
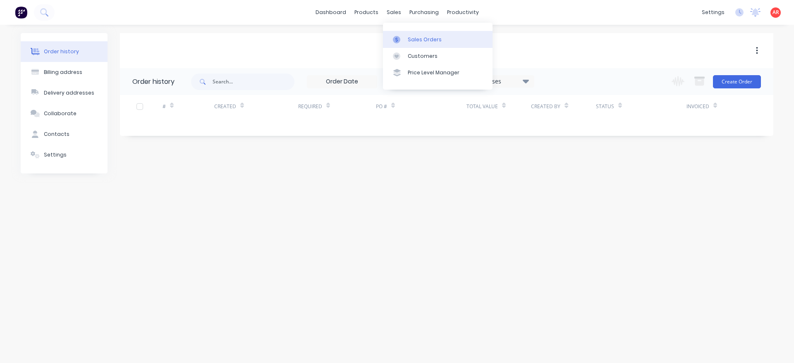
click at [406, 34] on link "Sales Orders" at bounding box center [438, 39] width 110 height 17
